Goal: Task Accomplishment & Management: Manage account settings

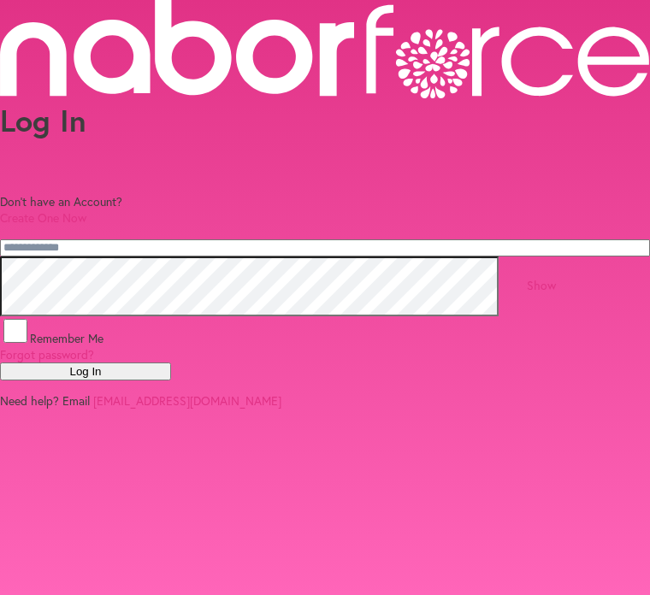
click at [239, 256] on input "email" at bounding box center [325, 247] width 650 height 17
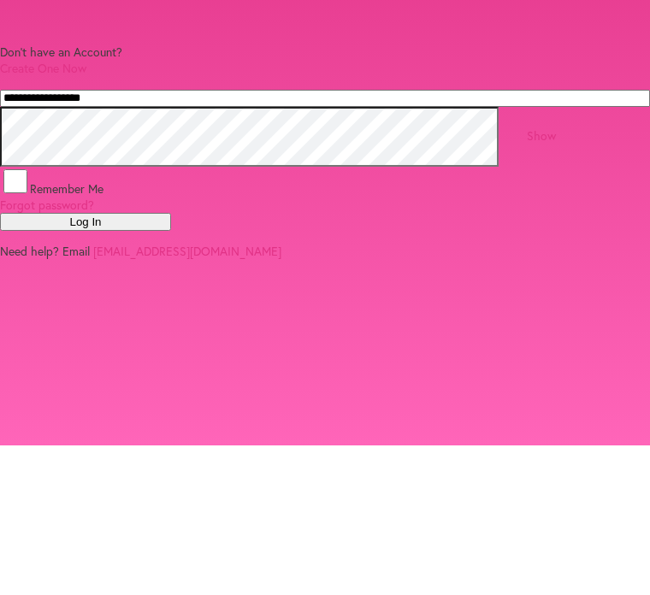
type input "**********"
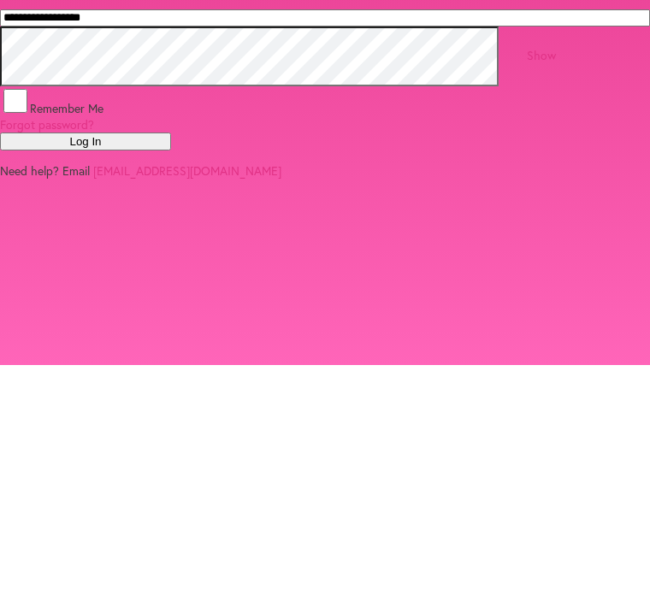
click at [556, 277] on link "Show" at bounding box center [541, 285] width 29 height 16
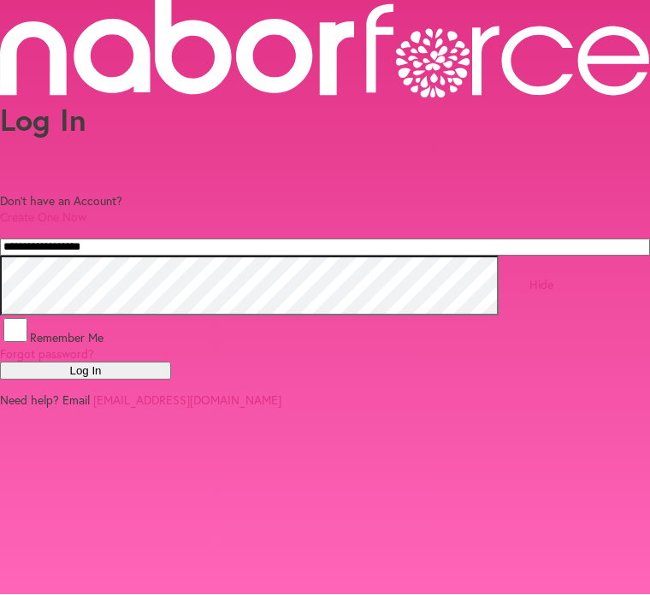
click at [53, 333] on div "Remember Me Forgot password?" at bounding box center [325, 339] width 650 height 46
click at [103, 330] on span "Remember Me" at bounding box center [67, 338] width 74 height 16
click at [87, 332] on div "Remember Me Forgot password?" at bounding box center [325, 339] width 650 height 46
click at [171, 380] on button "Log In" at bounding box center [85, 371] width 171 height 18
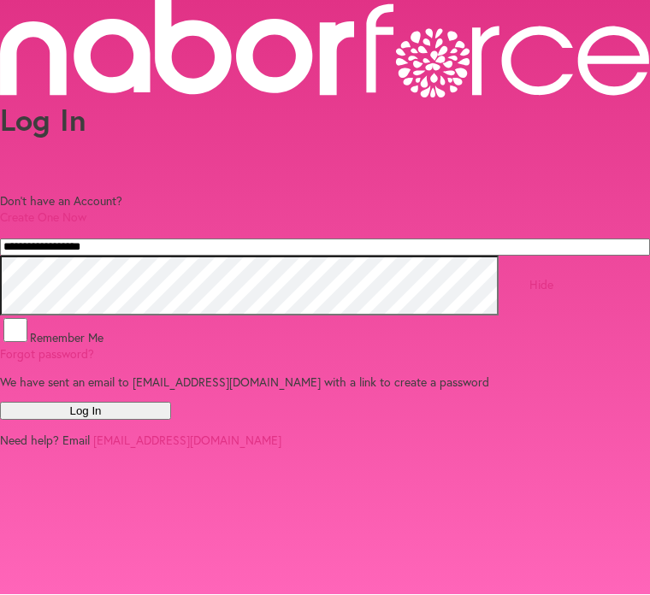
click at [171, 421] on button "Log In" at bounding box center [85, 412] width 171 height 18
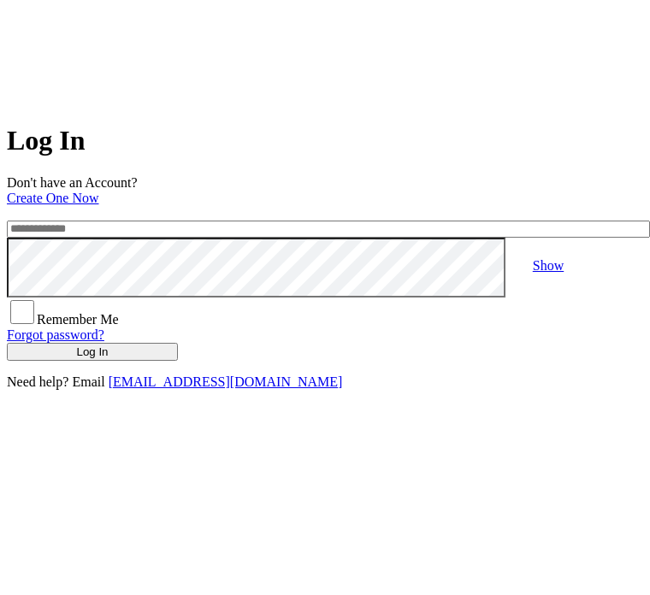
click at [336, 143] on h1 "Log In" at bounding box center [325, 141] width 636 height 32
click at [178, 361] on button "Log In" at bounding box center [92, 352] width 171 height 18
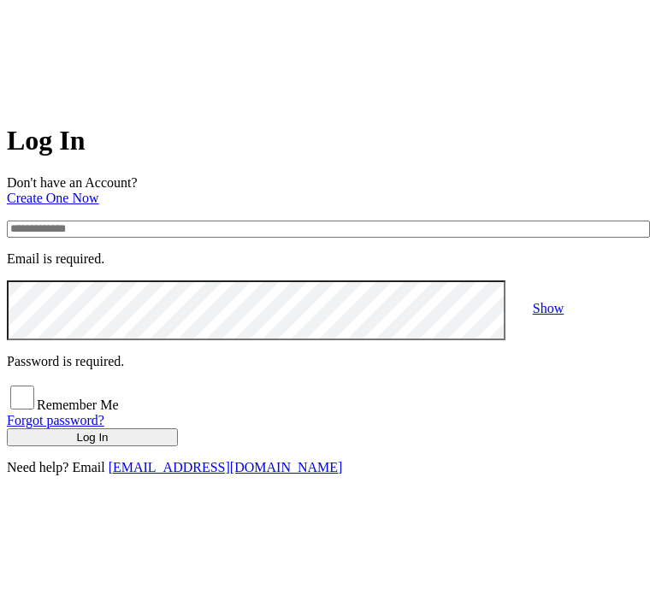
click at [239, 238] on input "email" at bounding box center [328, 229] width 643 height 17
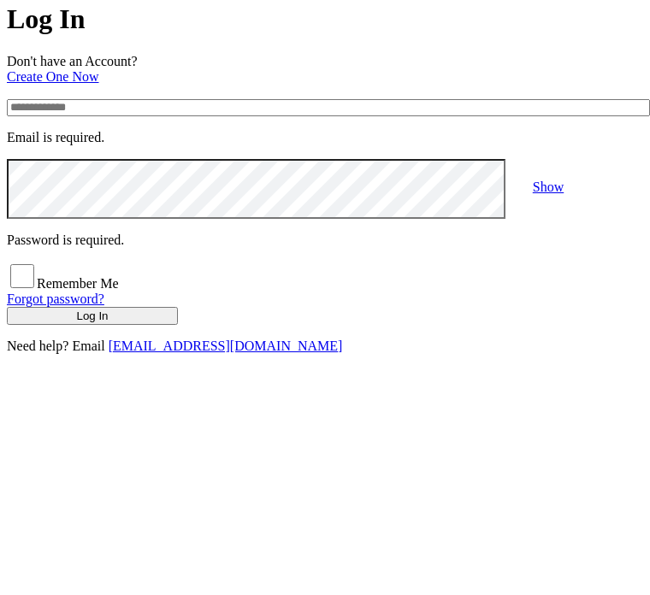
type input "**********"
click at [178, 428] on button "Log In" at bounding box center [92, 437] width 171 height 18
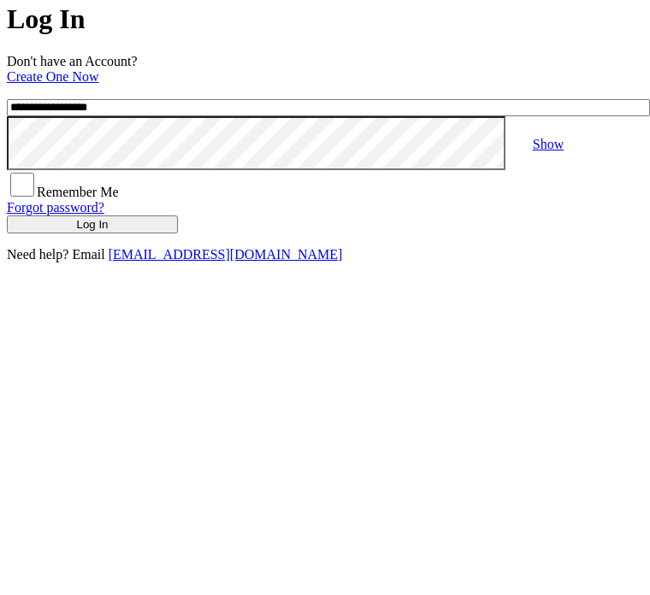
scroll to position [103, 0]
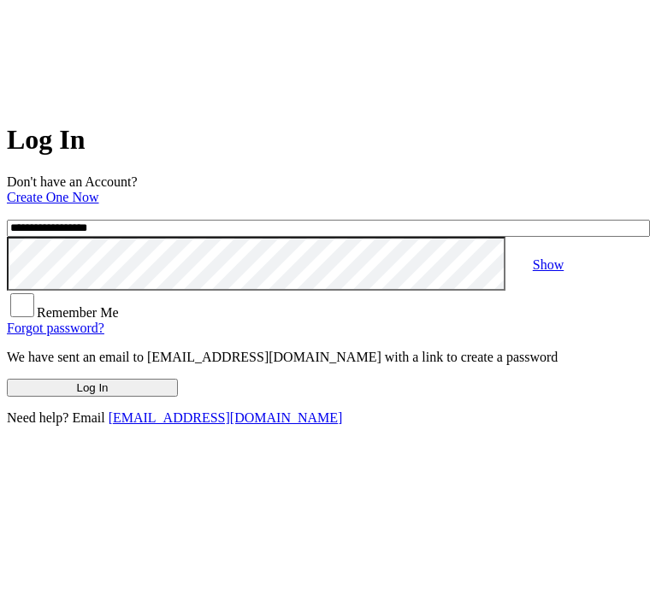
click at [563, 258] on link "Show" at bounding box center [548, 265] width 31 height 15
click at [178, 398] on button "Log In" at bounding box center [92, 389] width 171 height 18
